Goal: Find specific page/section: Find specific page/section

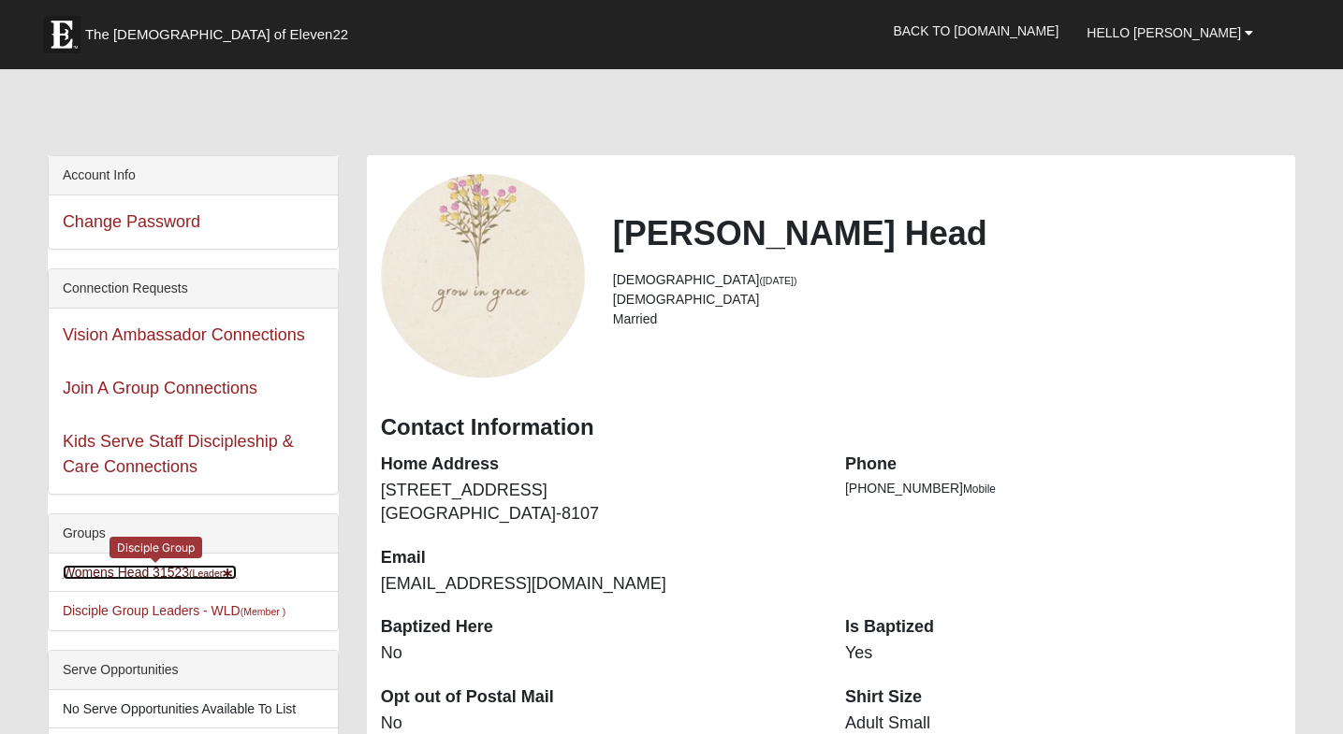
click at [156, 573] on link "Womens Head 31523 (Leader )" at bounding box center [150, 572] width 174 height 15
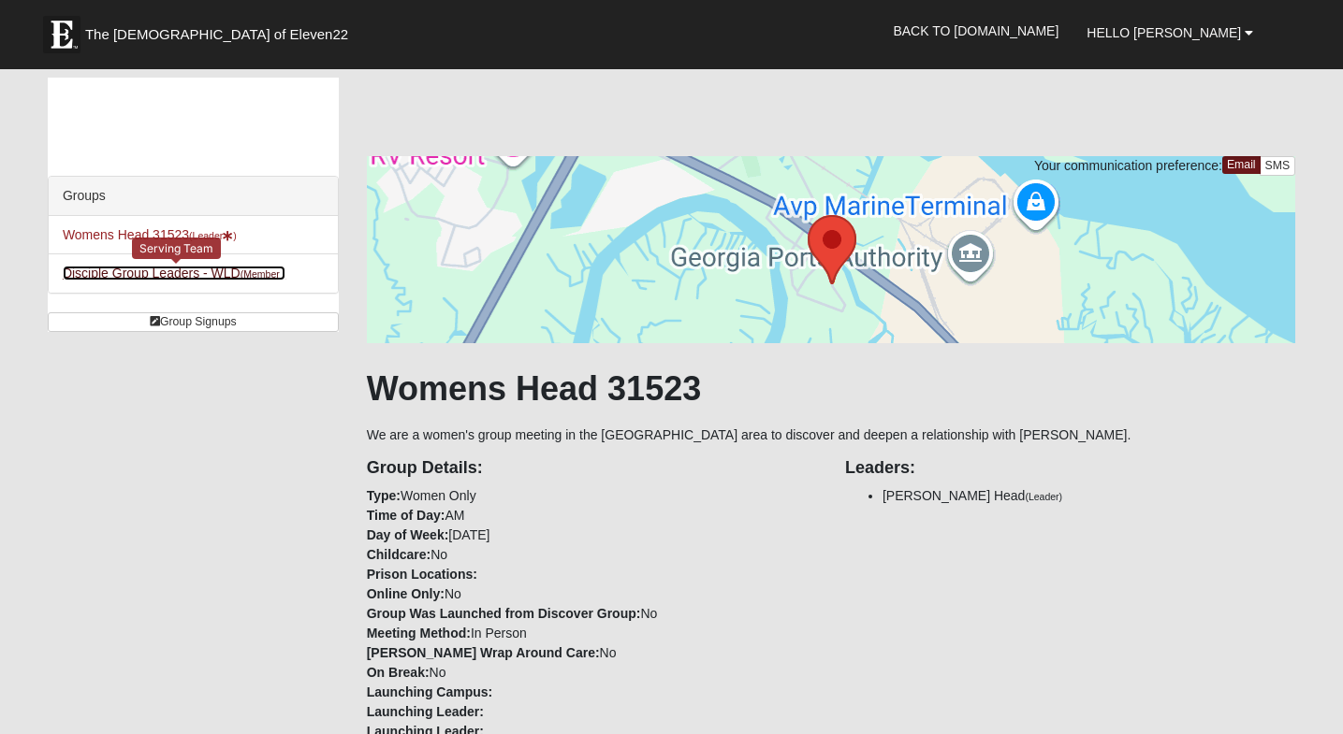
click at [150, 279] on link "Disciple Group Leaders - WLD (Member )" at bounding box center [174, 273] width 223 height 15
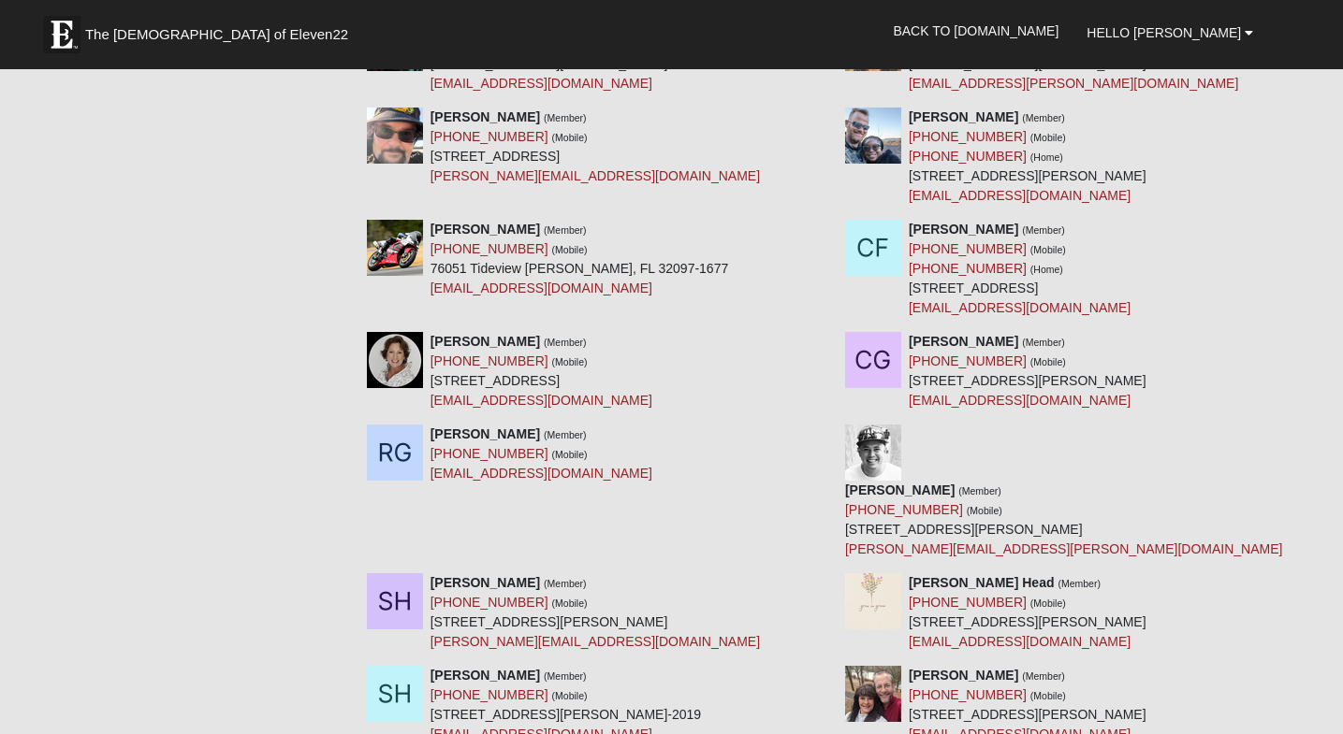
scroll to position [1469, 0]
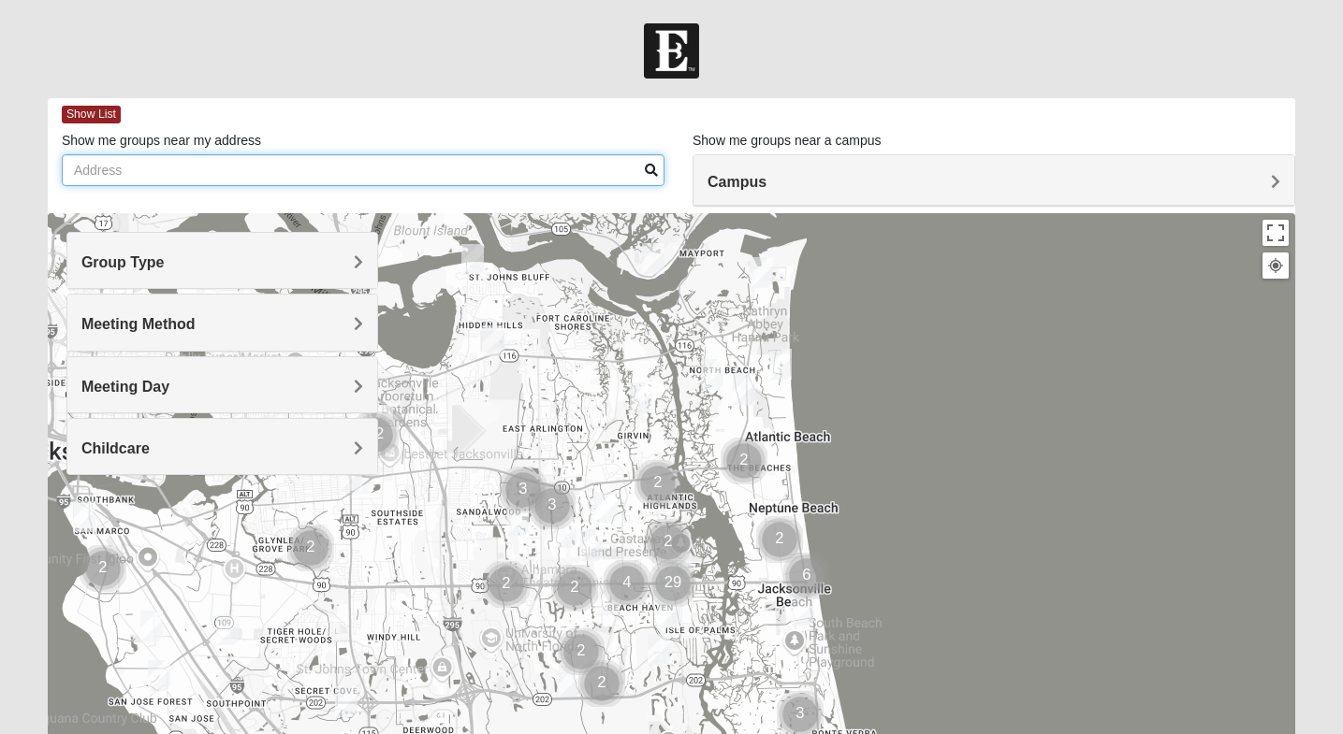
click at [243, 173] on input "Show me groups near my address" at bounding box center [363, 170] width 603 height 32
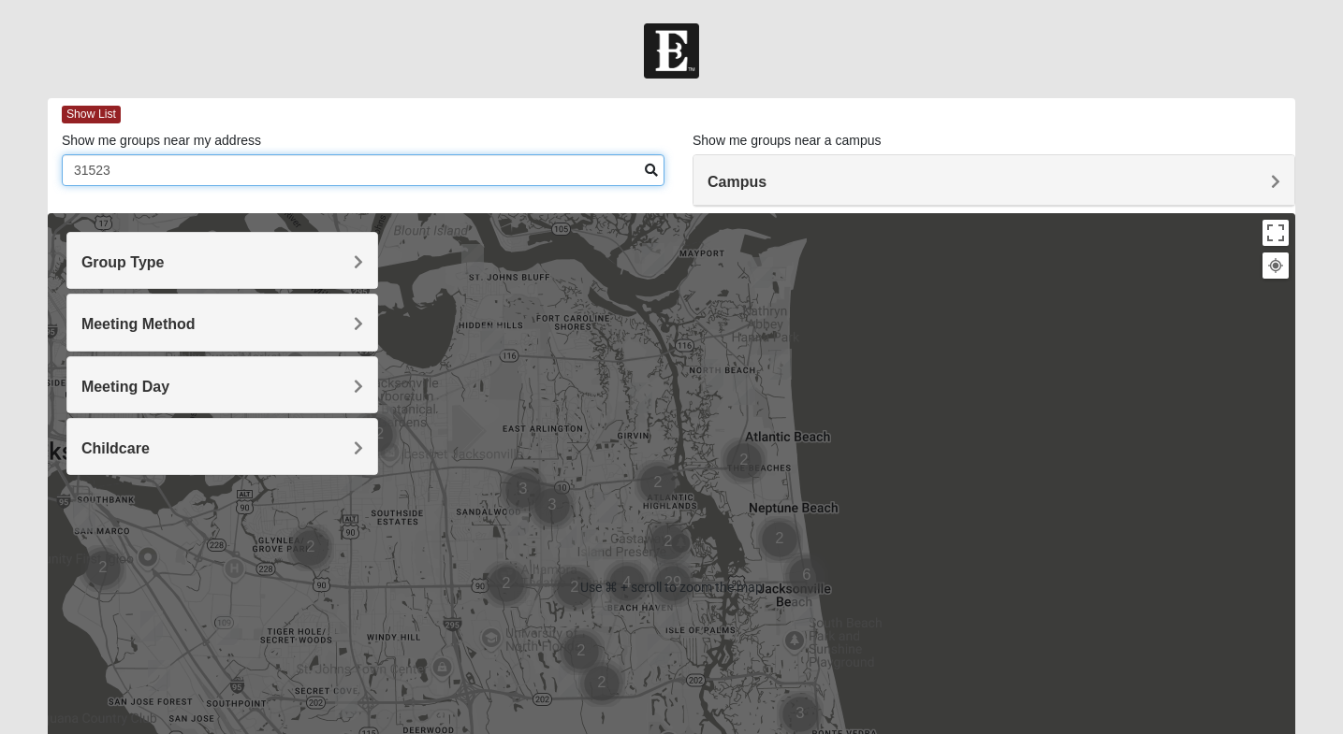
type input "31523"
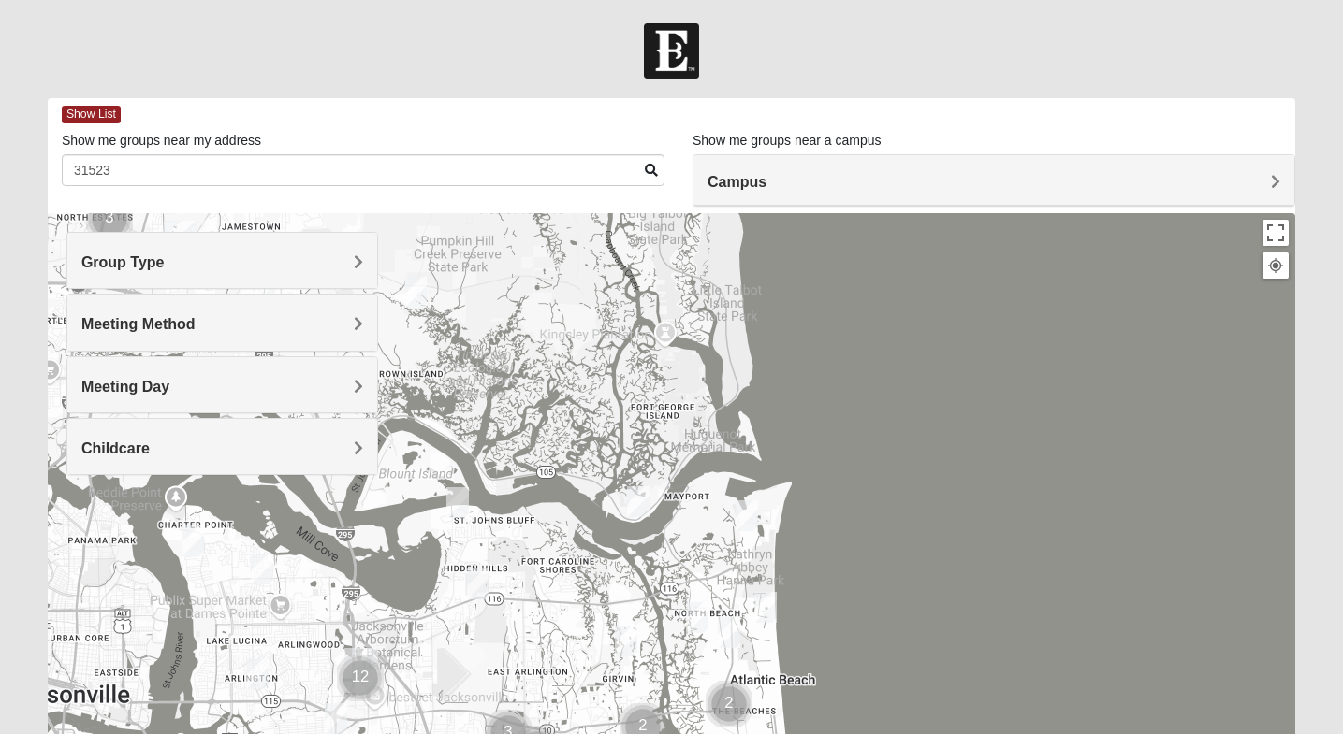
drag, startPoint x: 1009, startPoint y: 306, endPoint x: 993, endPoint y: 571, distance: 265.3
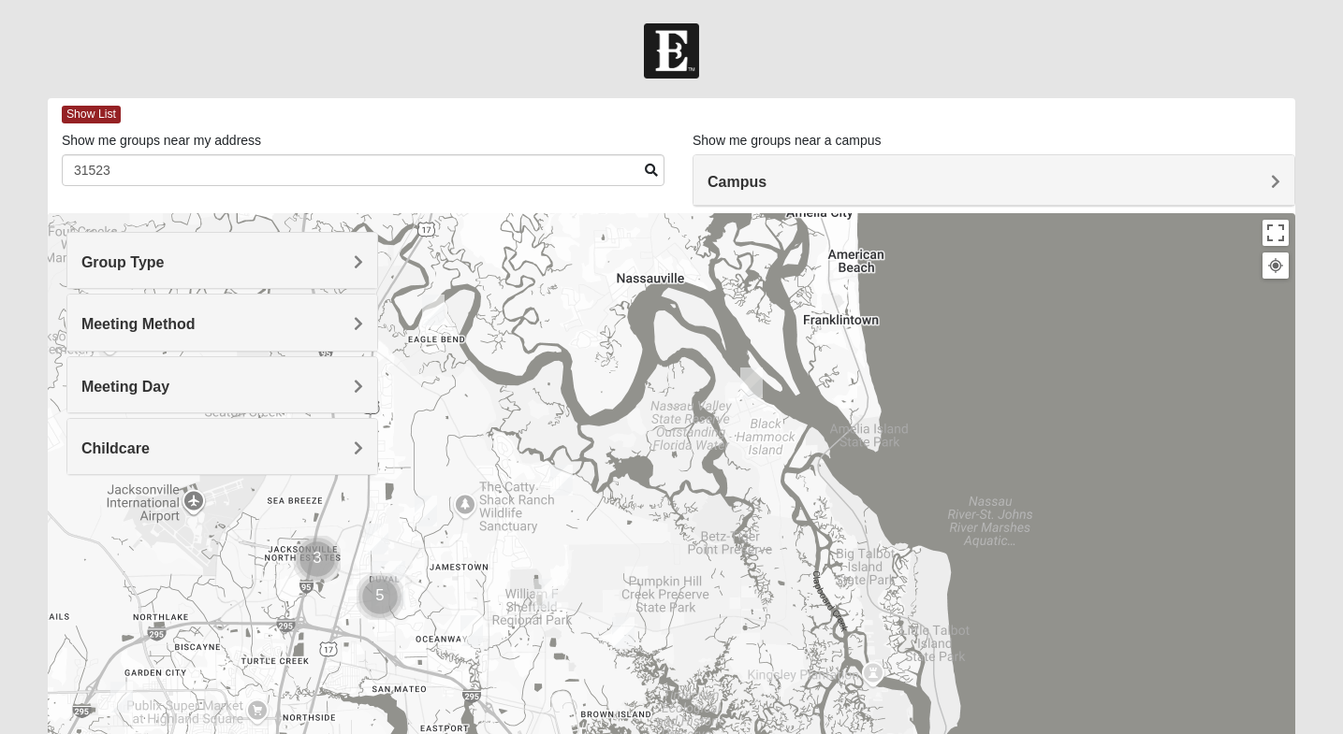
drag, startPoint x: 901, startPoint y: 413, endPoint x: 1111, endPoint y: 733, distance: 383.8
click at [1111, 733] on div at bounding box center [671, 587] width 1247 height 748
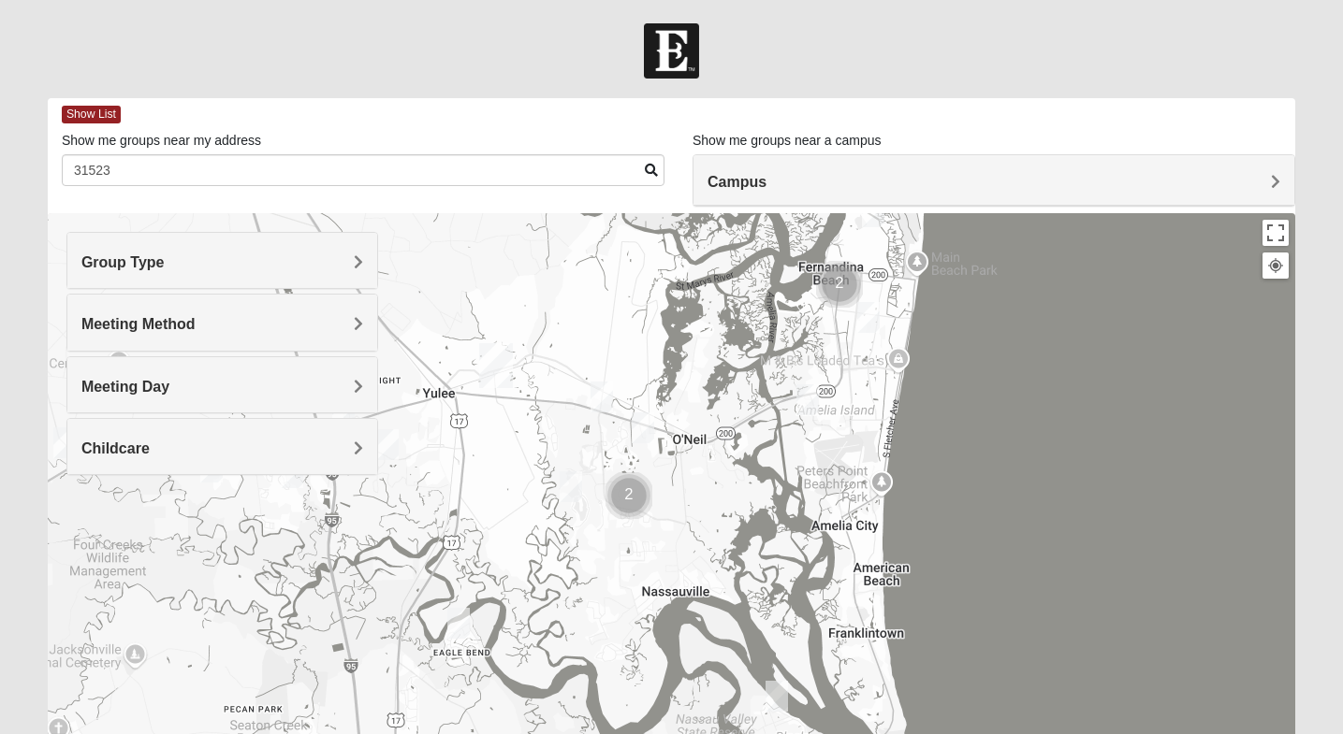
drag, startPoint x: 1059, startPoint y: 417, endPoint x: 1085, endPoint y: 733, distance: 317.3
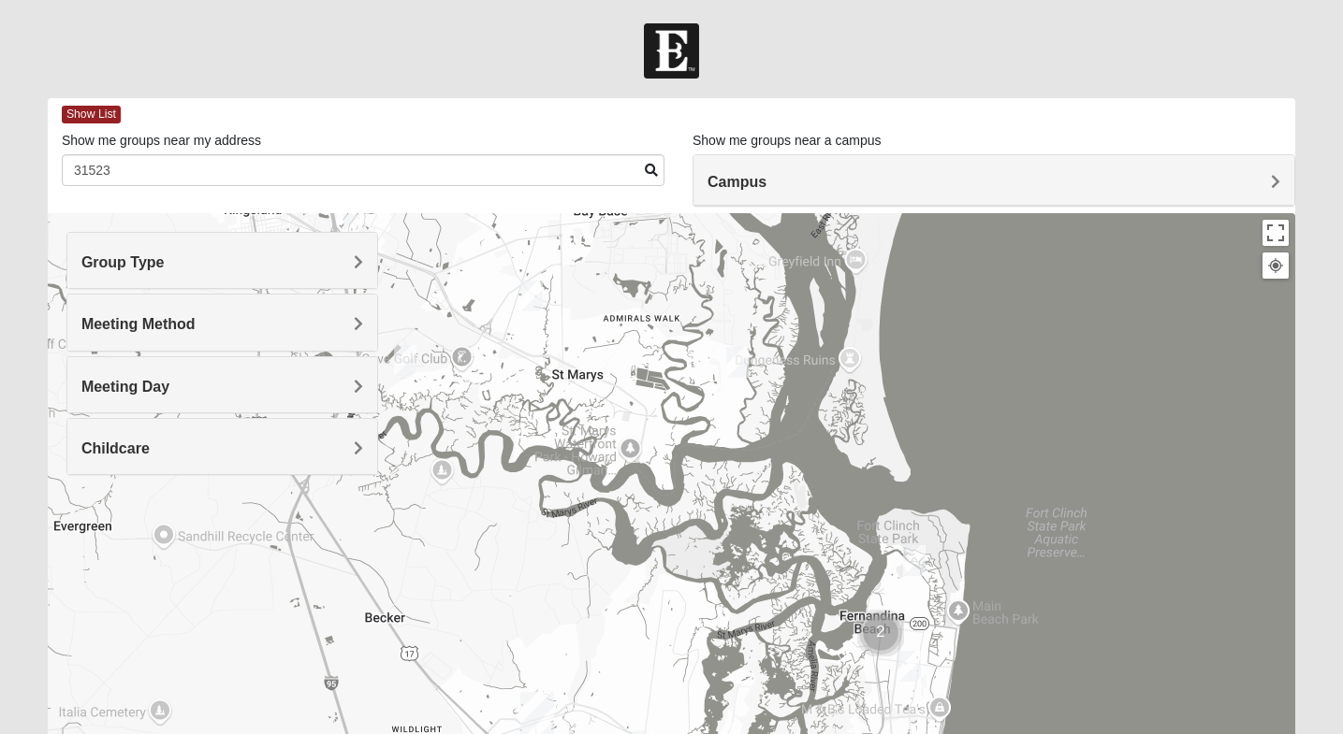
drag, startPoint x: 1055, startPoint y: 383, endPoint x: 1097, endPoint y: 733, distance: 353.4
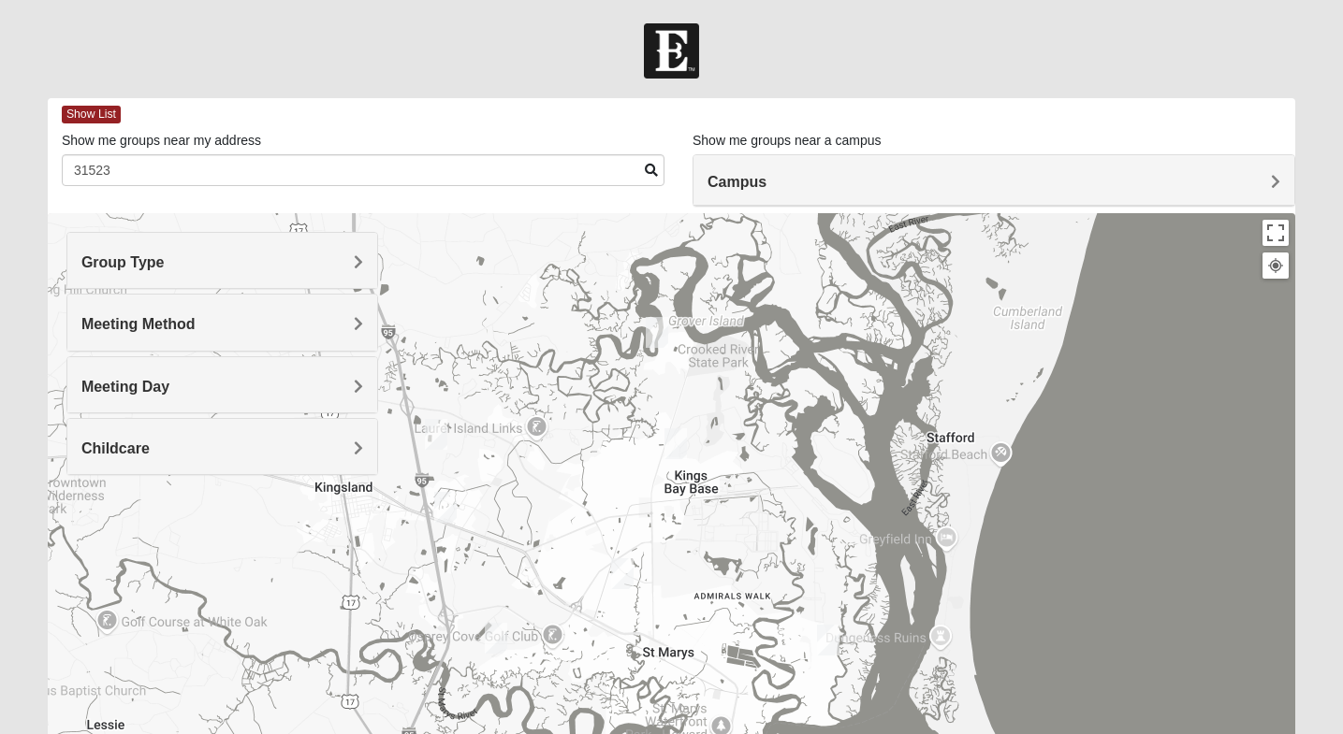
drag, startPoint x: 1029, startPoint y: 355, endPoint x: 1120, endPoint y: 632, distance: 292.3
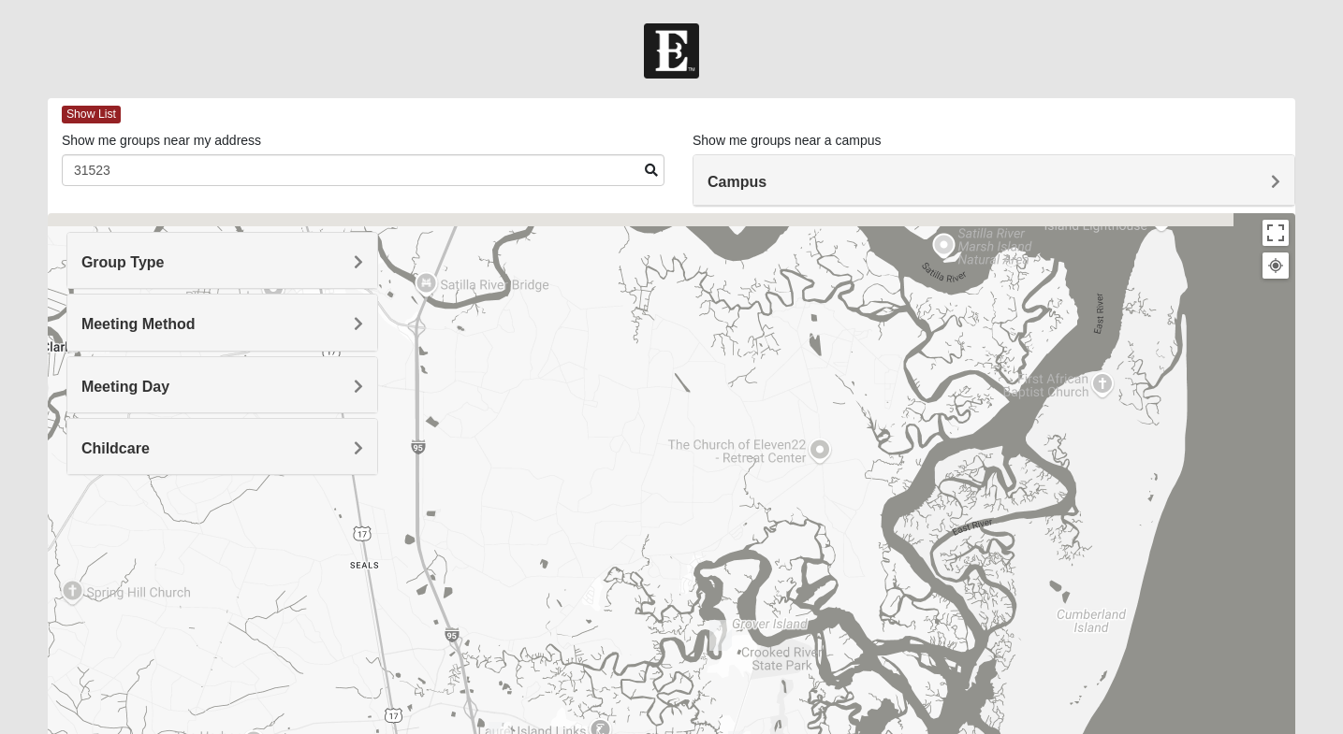
drag, startPoint x: 1110, startPoint y: 428, endPoint x: 1176, endPoint y: 733, distance: 313.1
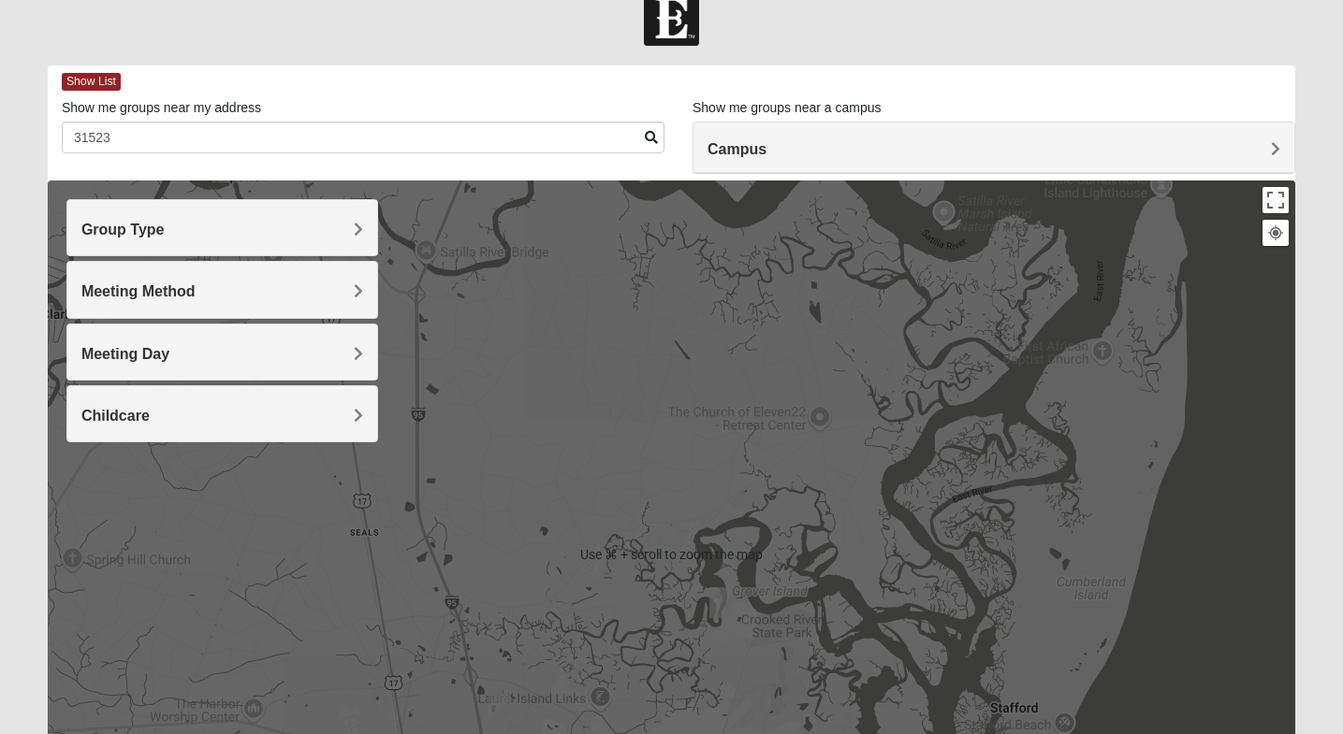
scroll to position [48, 0]
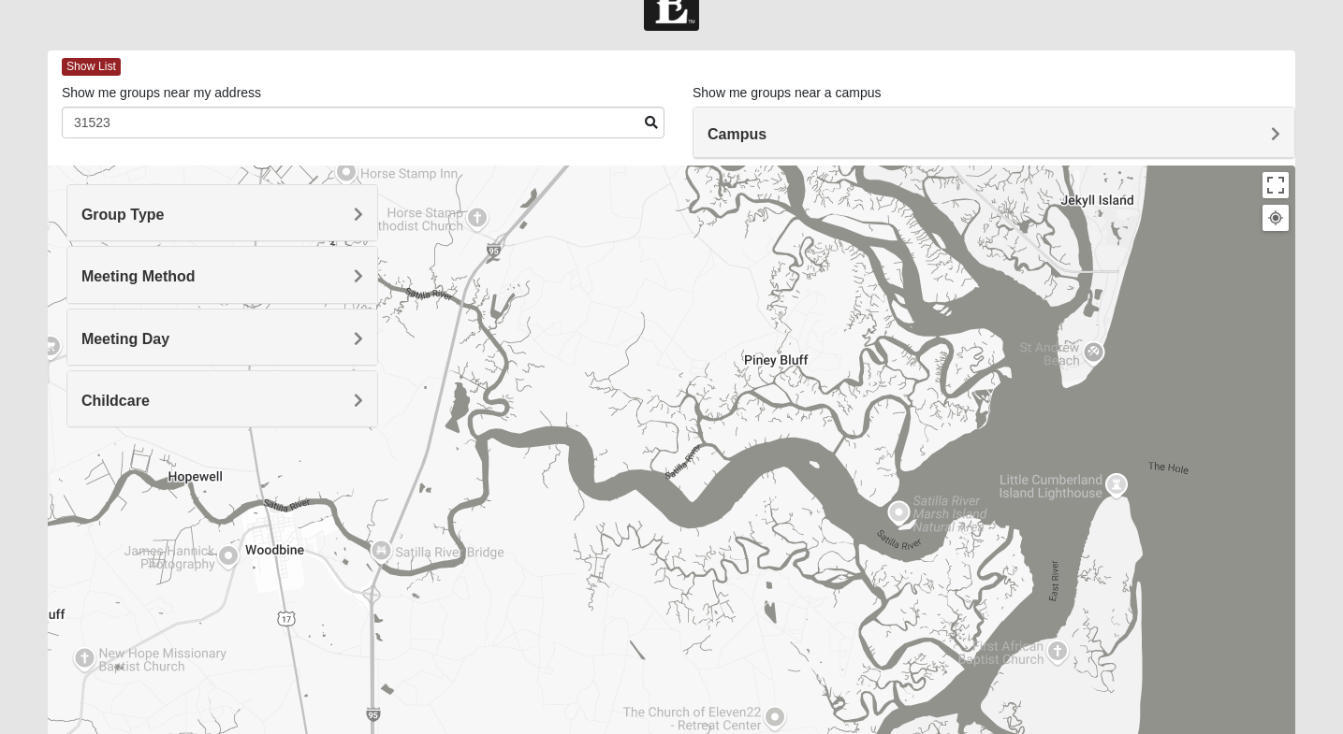
drag, startPoint x: 1154, startPoint y: 411, endPoint x: 1110, endPoint y: 733, distance: 325.8
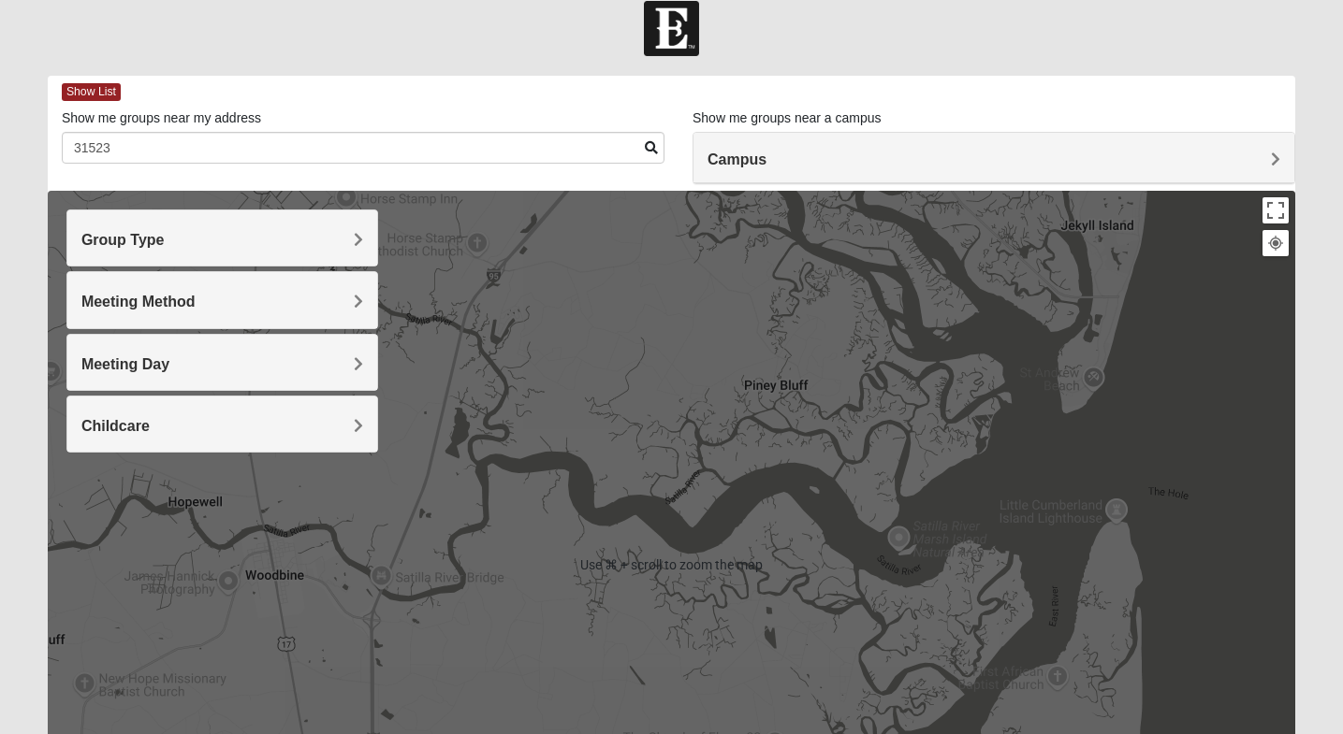
scroll to position [0, 0]
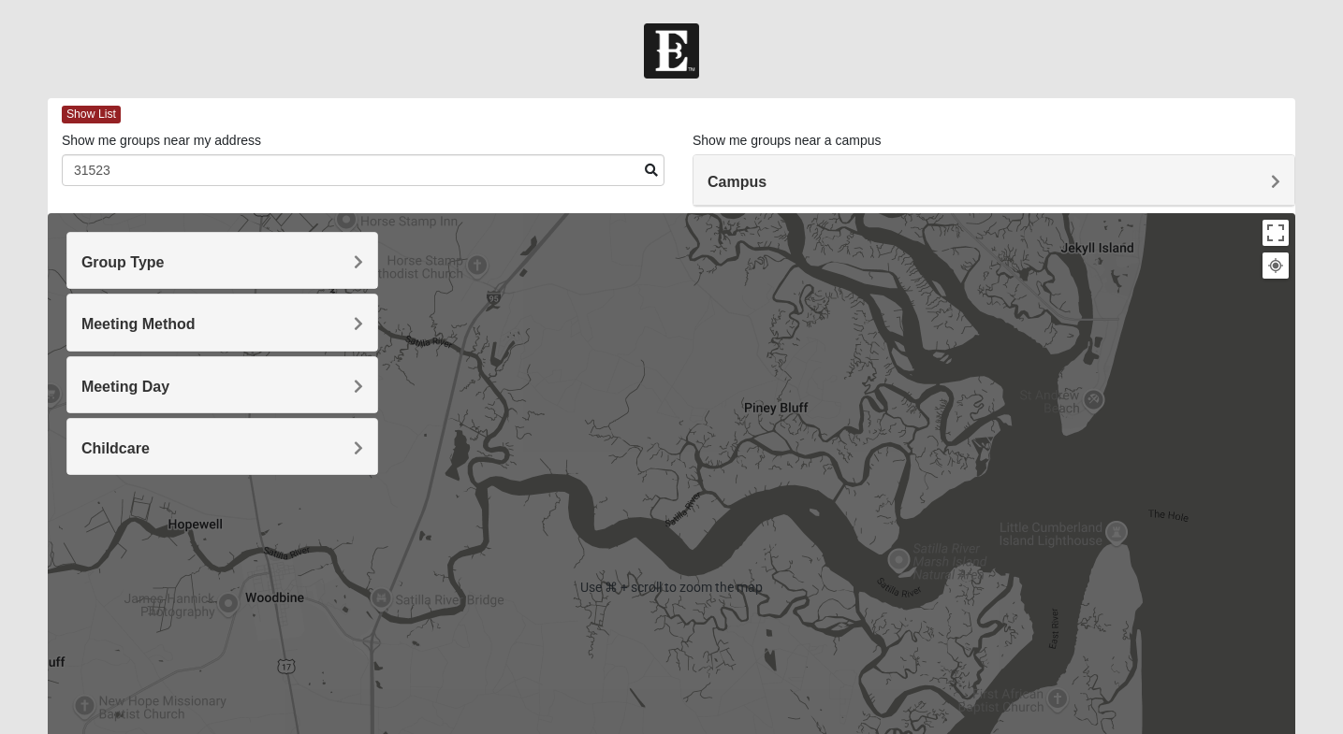
click at [867, 417] on div at bounding box center [671, 587] width 1247 height 748
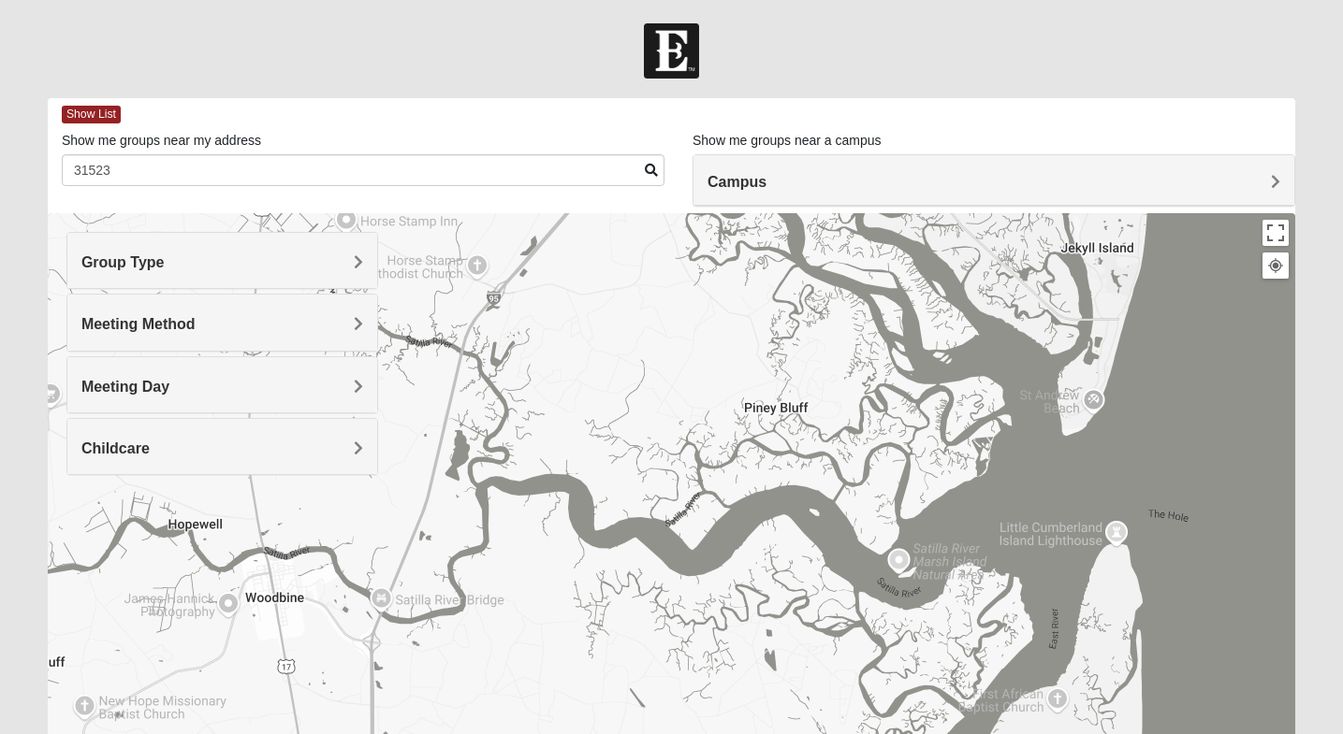
click at [1278, 266] on div at bounding box center [1275, 265] width 17 height 17
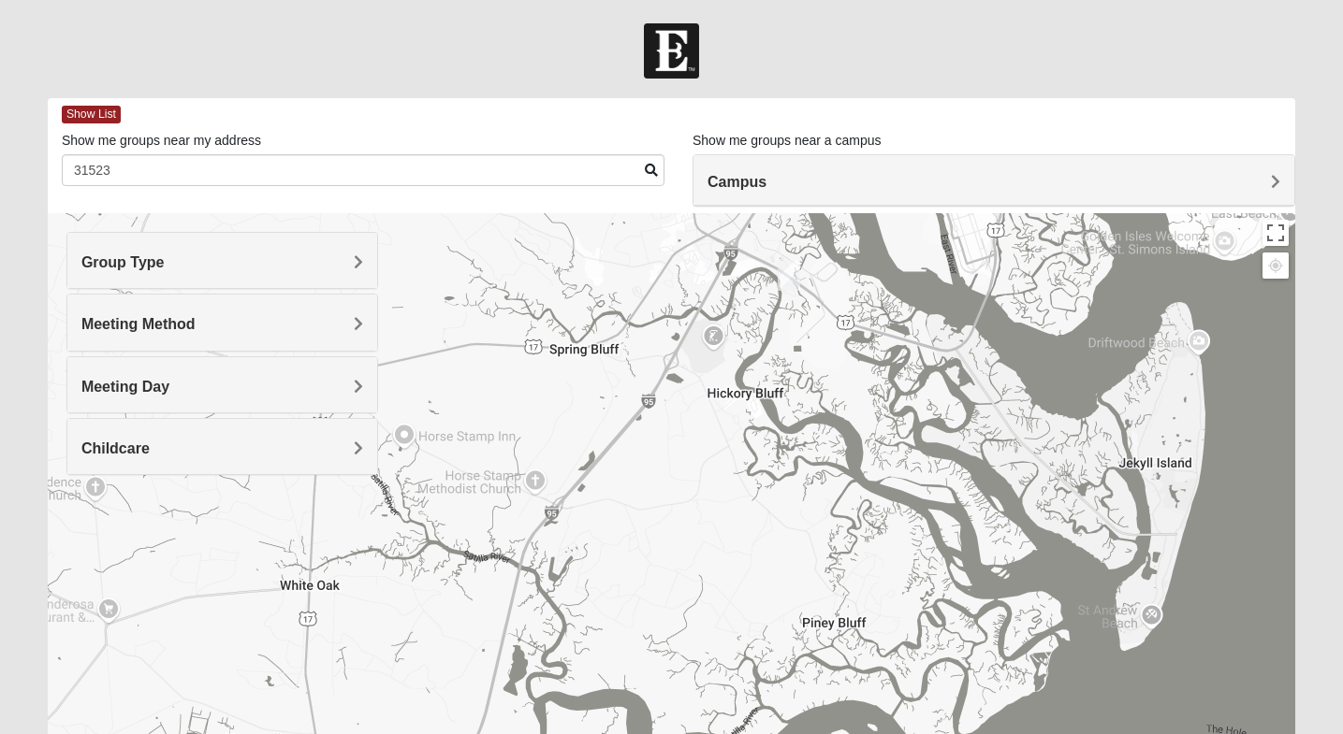
drag, startPoint x: 550, startPoint y: 324, endPoint x: 608, endPoint y: 543, distance: 226.5
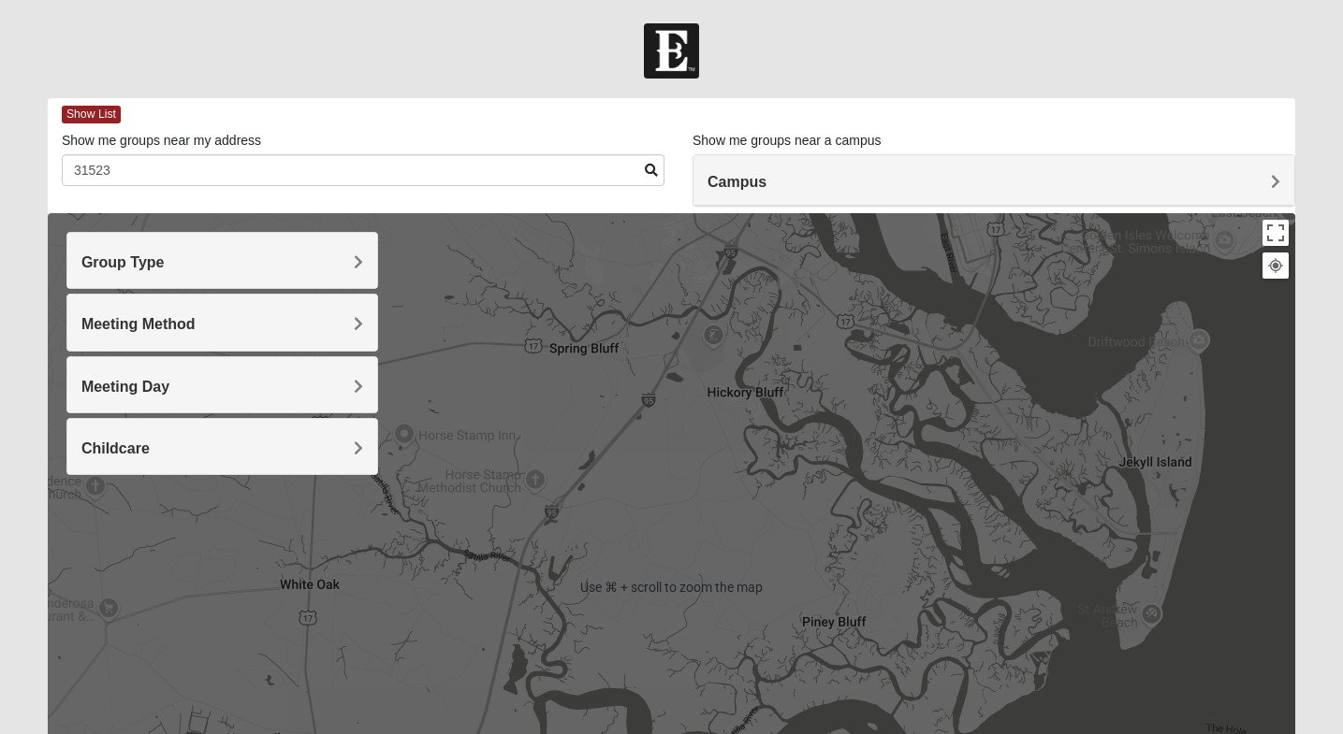
scroll to position [4, 0]
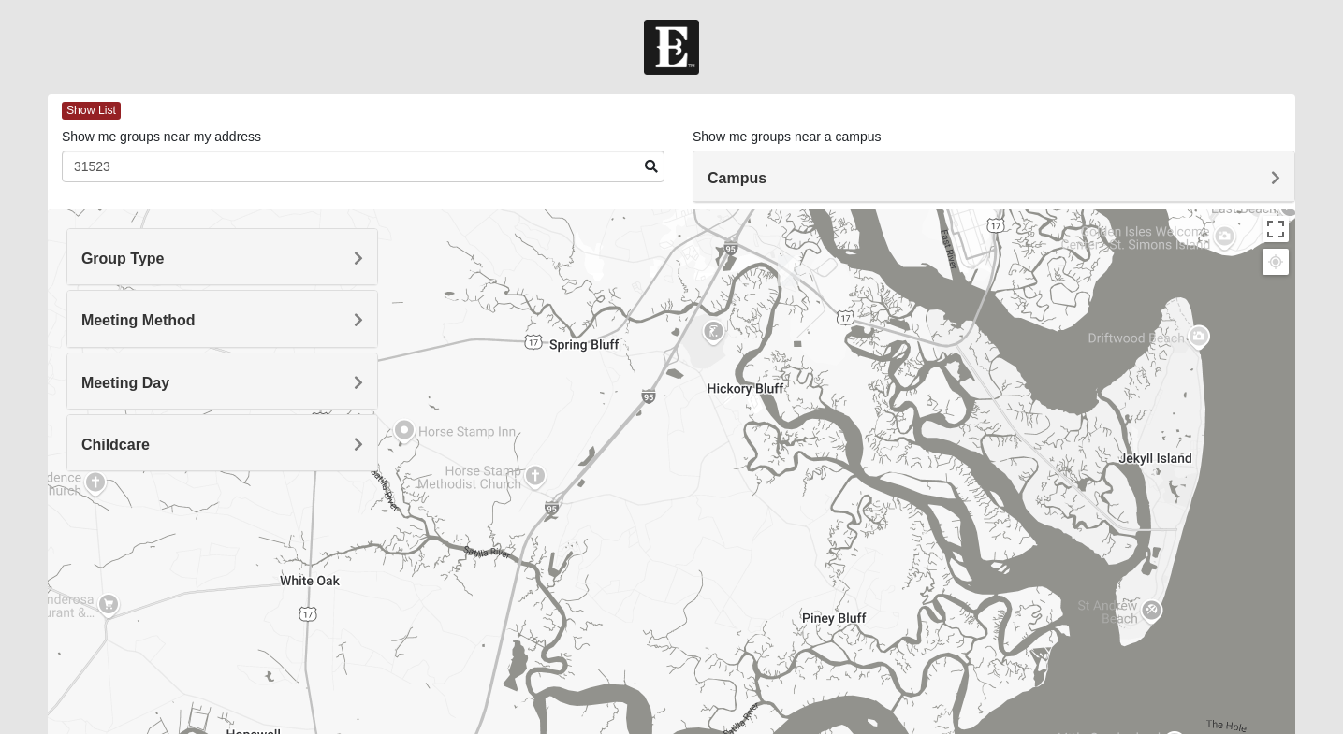
click at [784, 278] on img "Womens Head 31523" at bounding box center [788, 270] width 22 height 31
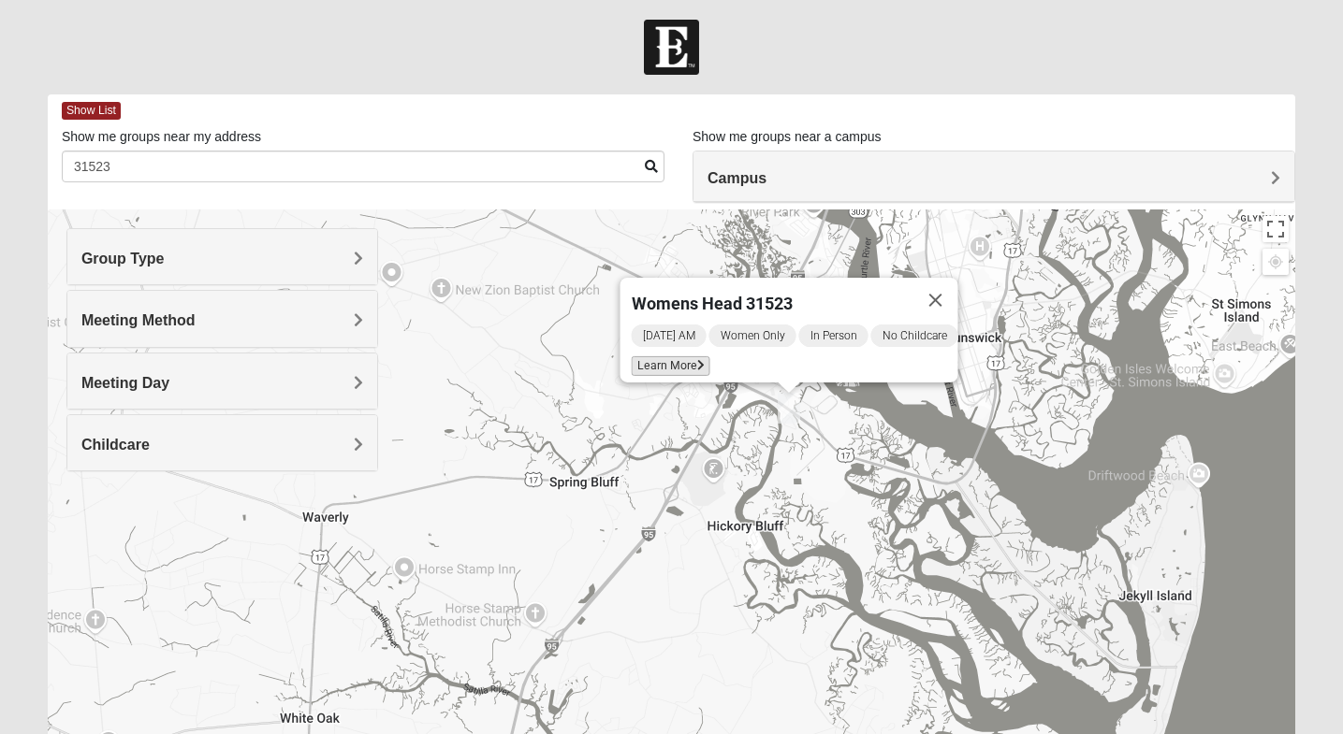
click at [656, 356] on span "Learn More" at bounding box center [670, 366] width 79 height 20
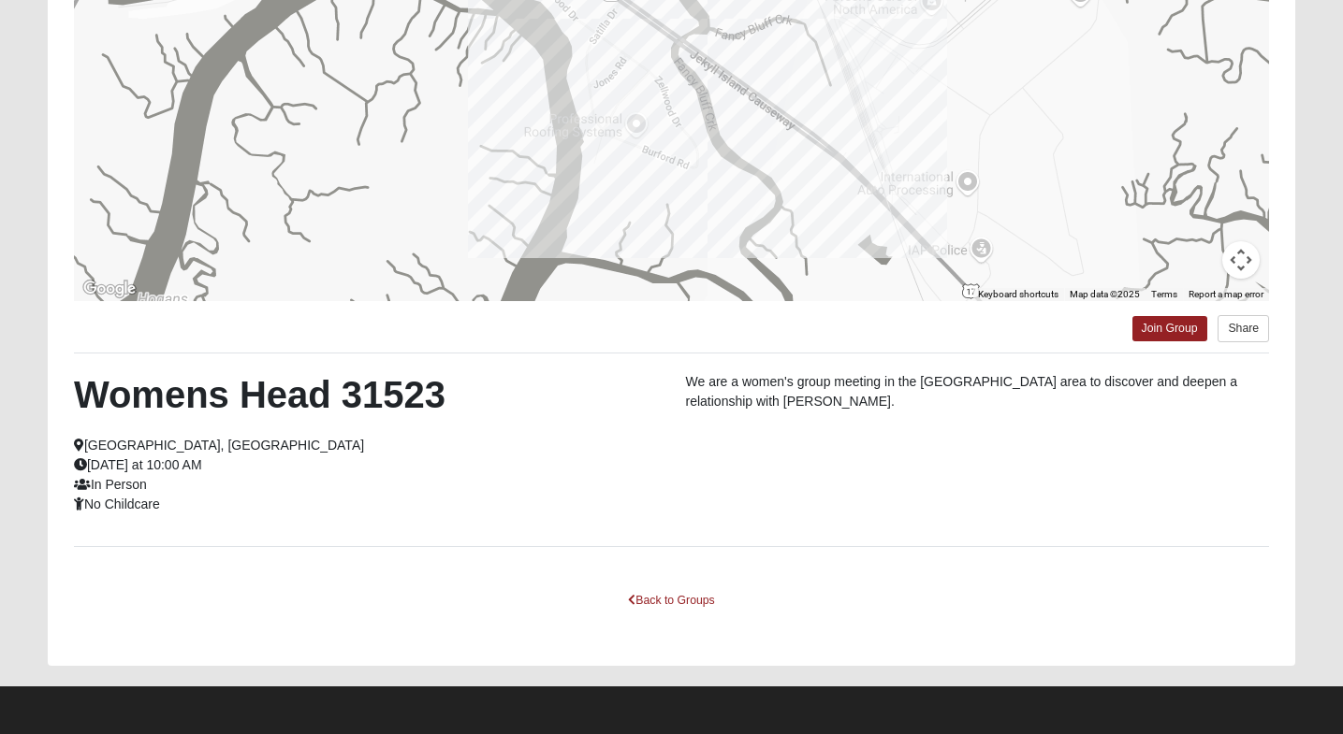
scroll to position [0, 0]
